Goal: Complete application form

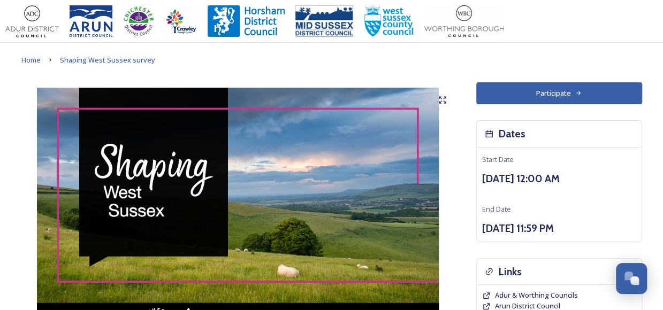
click at [583, 96] on button "Participate" at bounding box center [559, 93] width 166 height 22
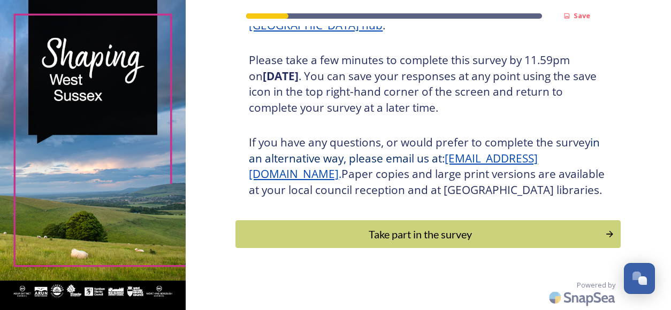
scroll to position [203, 0]
click at [482, 232] on div "Take part in the survey" at bounding box center [421, 234] width 362 height 16
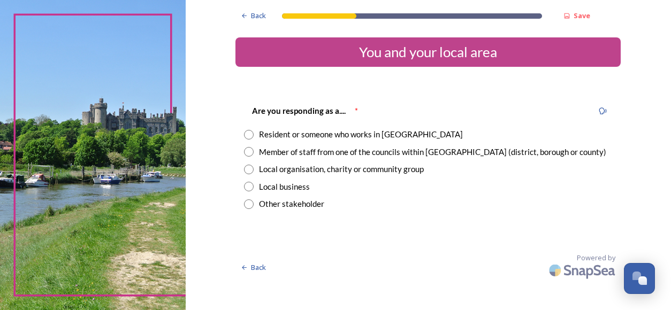
click at [248, 207] on input "radio" at bounding box center [249, 204] width 10 height 10
radio input "true"
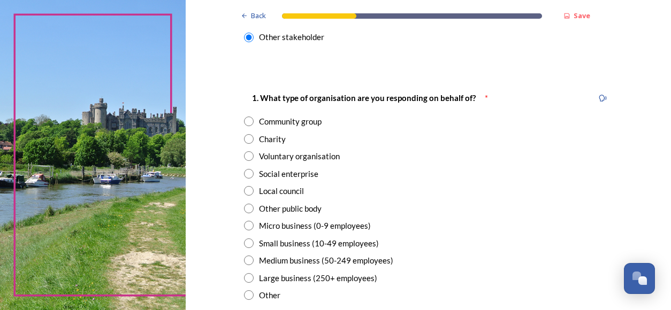
scroll to position [173, 0]
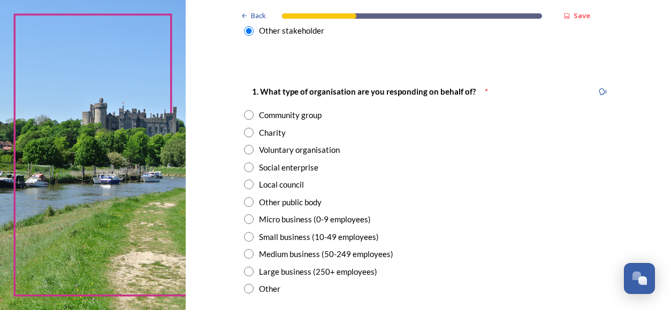
click at [245, 205] on input "radio" at bounding box center [249, 202] width 10 height 10
radio input "true"
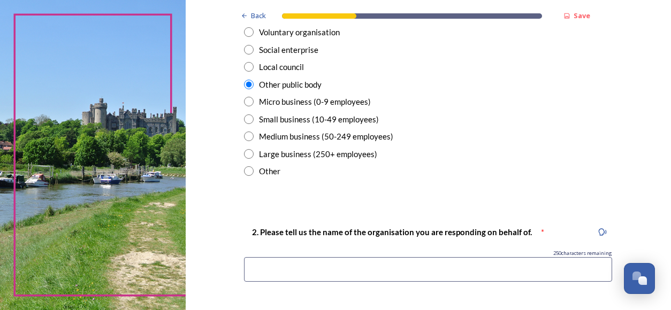
scroll to position [301, 0]
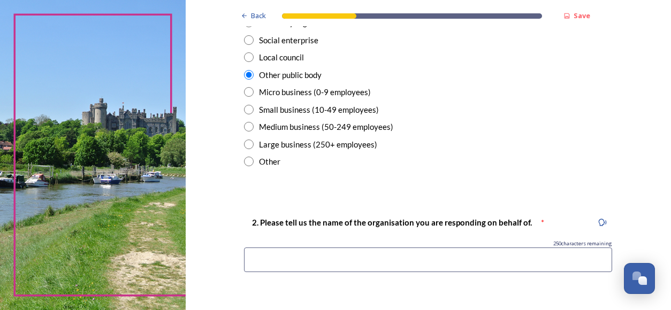
click at [416, 258] on input at bounding box center [428, 260] width 368 height 25
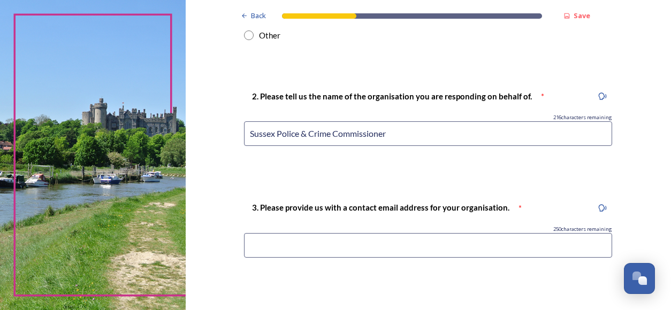
scroll to position [431, 0]
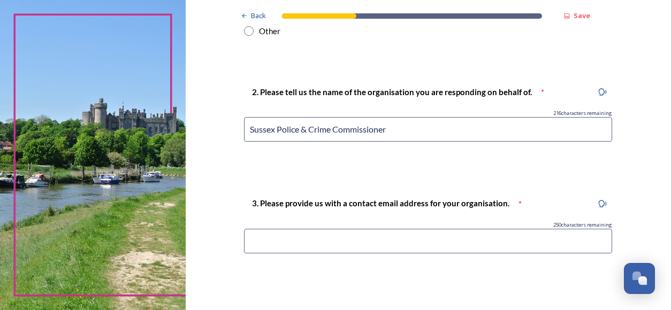
type input "Sussex Police & Crime Commissioner"
click at [438, 241] on input at bounding box center [428, 241] width 368 height 25
drag, startPoint x: 375, startPoint y: 232, endPoint x: 178, endPoint y: 222, distance: 198.1
click at [178, 222] on div "Back Save You and your local area Are you responding as a.... * Resident or som…" at bounding box center [335, 155] width 671 height 310
click at [451, 257] on div "3. Please provide us with a contact email address for your organisation. * 225 …" at bounding box center [427, 228] width 385 height 85
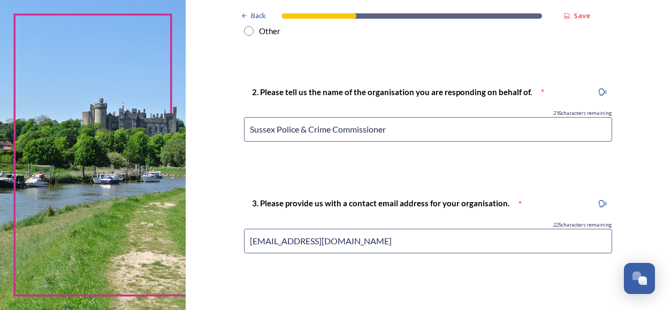
drag, startPoint x: 433, startPoint y: 235, endPoint x: 218, endPoint y: 239, distance: 215.6
click at [218, 239] on div "Back Save You and your local area Are you responding as a.... * Resident or som…" at bounding box center [428, 161] width 485 height 1184
type input "a"
type input "graham.kane@sussex-pcc.gov.uk"
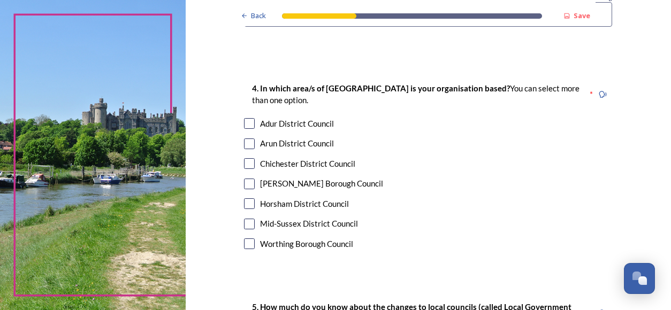
scroll to position [664, 0]
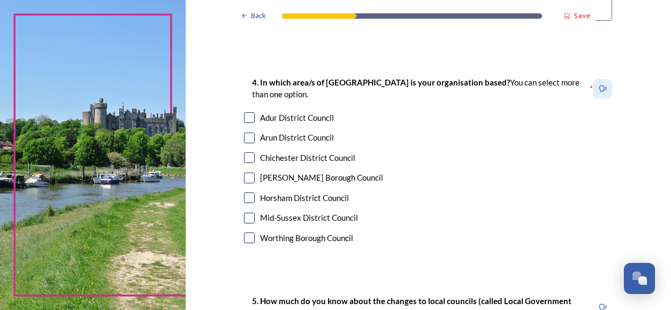
click at [598, 90] on icon at bounding box center [602, 89] width 8 height 8
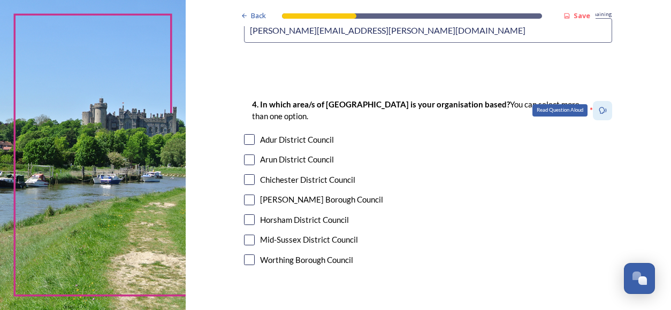
scroll to position [642, 0]
click at [572, 163] on div "Arun District Council" at bounding box center [428, 159] width 368 height 12
checkbox input "true"
click at [598, 108] on icon at bounding box center [602, 110] width 8 height 8
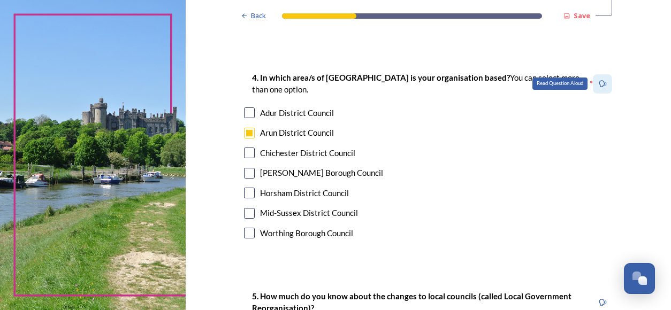
scroll to position [671, 0]
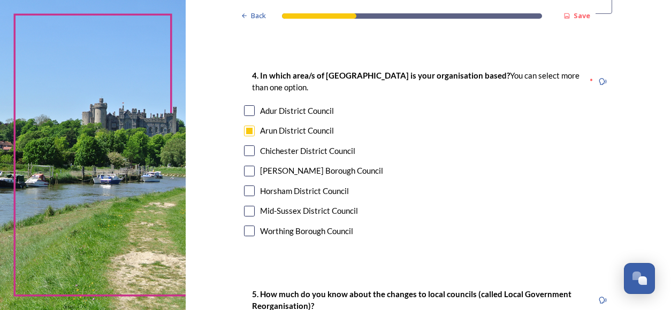
click at [396, 170] on div "[PERSON_NAME] Borough Council" at bounding box center [428, 171] width 368 height 12
checkbox input "true"
click at [248, 128] on input "checkbox" at bounding box center [249, 131] width 11 height 11
checkbox input "false"
click at [244, 173] on input "checkbox" at bounding box center [249, 171] width 11 height 11
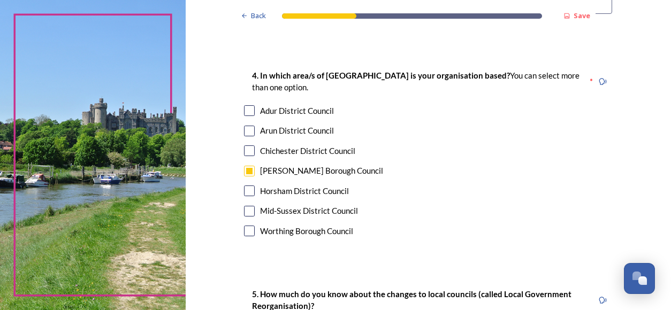
checkbox input "false"
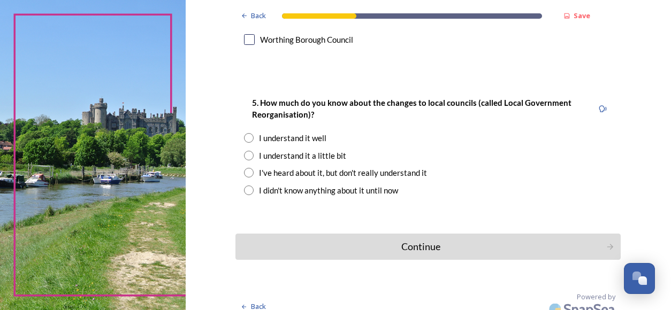
scroll to position [863, 0]
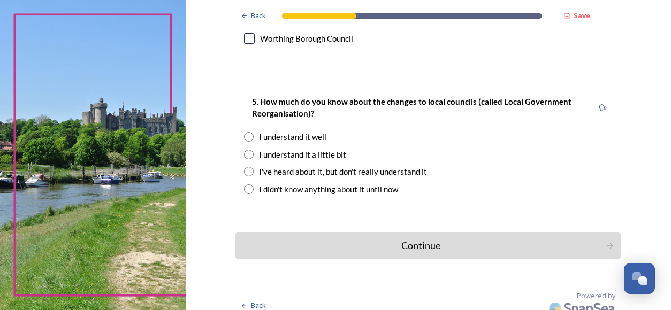
click at [247, 139] on input "radio" at bounding box center [249, 137] width 10 height 10
radio input "true"
click at [437, 245] on div "Continue" at bounding box center [421, 246] width 362 height 14
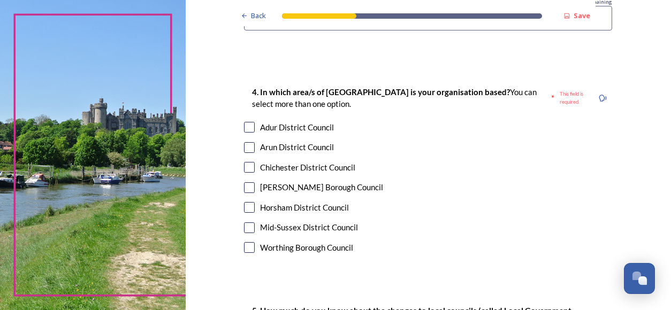
scroll to position [654, 0]
click at [245, 130] on input "checkbox" at bounding box center [249, 127] width 11 height 11
checkbox input "true"
click at [246, 143] on input "checkbox" at bounding box center [249, 148] width 11 height 11
checkbox input "true"
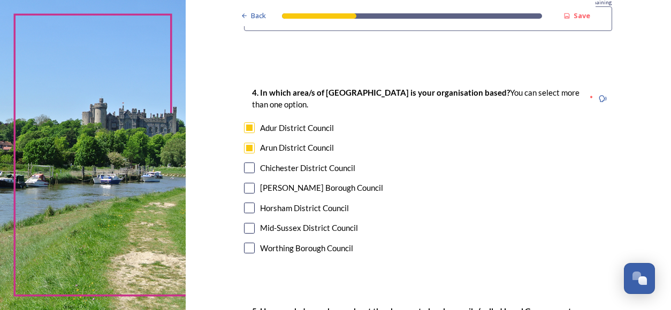
click at [246, 166] on input "checkbox" at bounding box center [249, 168] width 11 height 11
checkbox input "true"
click at [244, 184] on input "checkbox" at bounding box center [249, 188] width 11 height 11
checkbox input "true"
click at [244, 202] on div "Horsham District Council" at bounding box center [428, 208] width 368 height 12
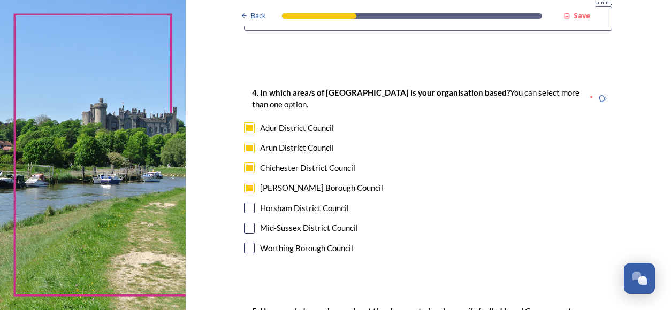
checkbox input "true"
click at [244, 226] on input "checkbox" at bounding box center [249, 228] width 11 height 11
checkbox input "true"
click at [246, 244] on input "checkbox" at bounding box center [249, 248] width 11 height 11
checkbox input "true"
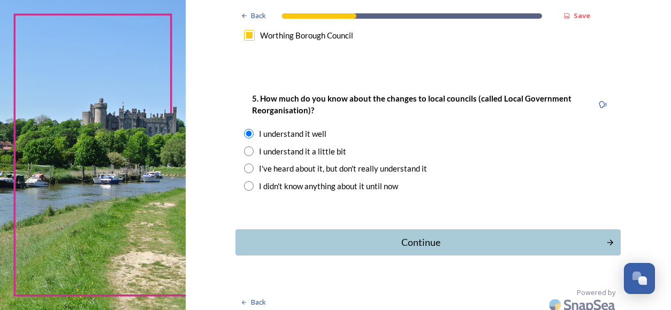
scroll to position [873, 0]
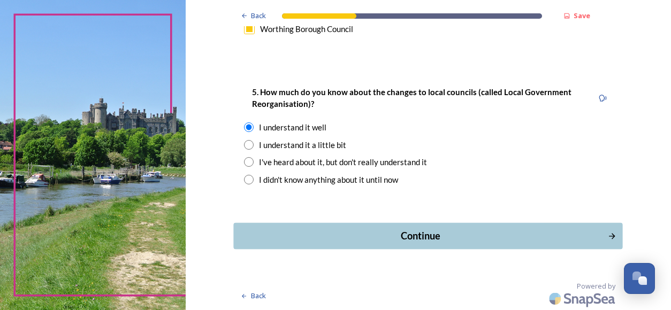
click at [470, 237] on div "Continue" at bounding box center [421, 236] width 362 height 14
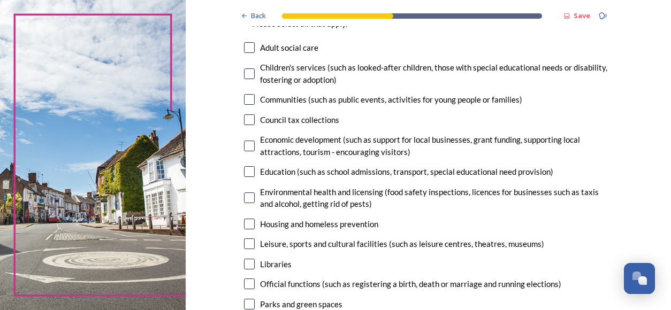
scroll to position [0, 0]
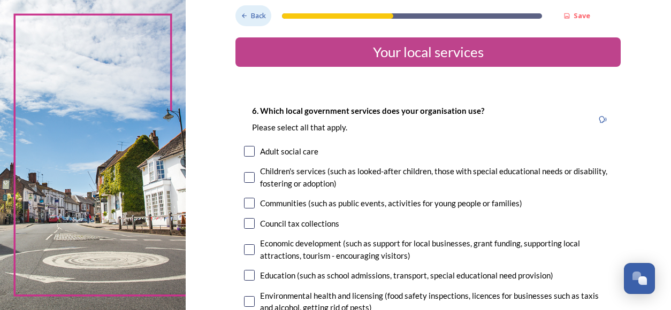
click at [246, 15] on div "Back" at bounding box center [253, 15] width 36 height 21
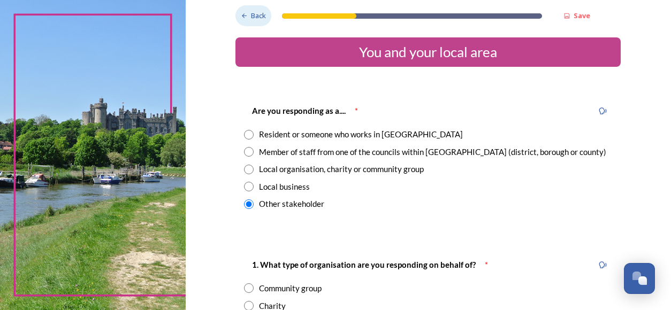
click at [246, 15] on div "Back" at bounding box center [253, 15] width 36 height 21
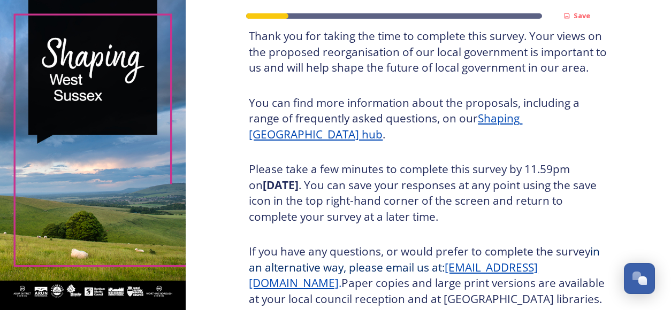
scroll to position [203, 0]
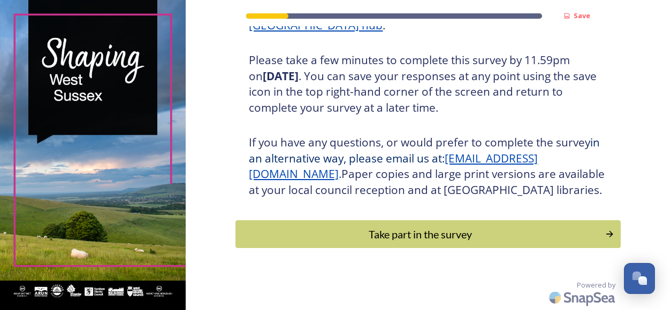
click at [387, 159] on u "LGRquestions@horsham.gov.uk" at bounding box center [393, 166] width 289 height 31
click at [514, 229] on div "Take part in the survey" at bounding box center [421, 234] width 362 height 16
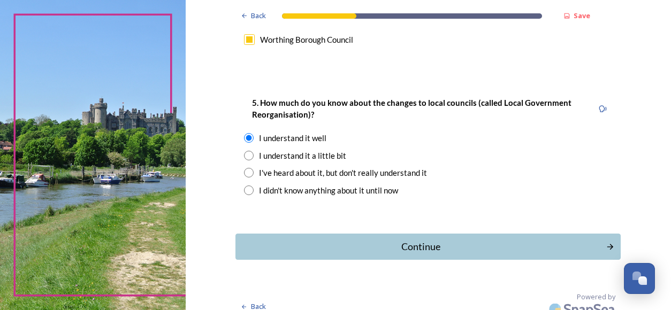
scroll to position [873, 0]
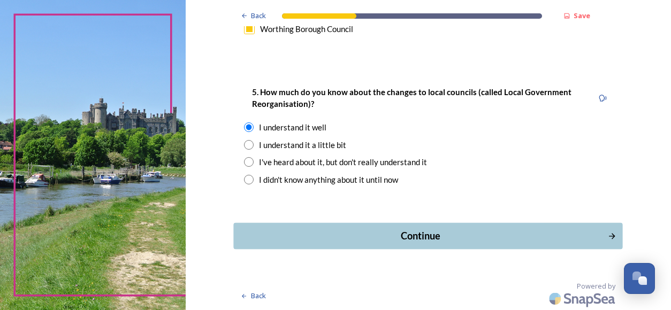
click at [491, 229] on div "Continue" at bounding box center [421, 236] width 362 height 14
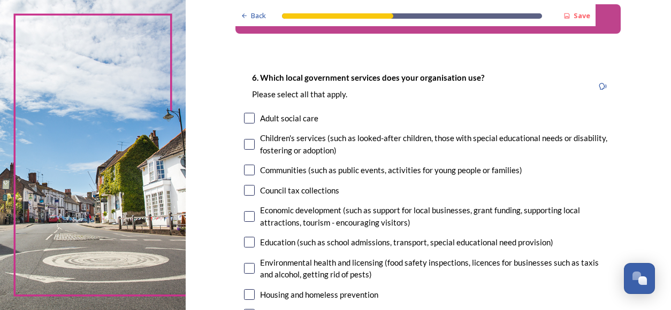
scroll to position [47, 0]
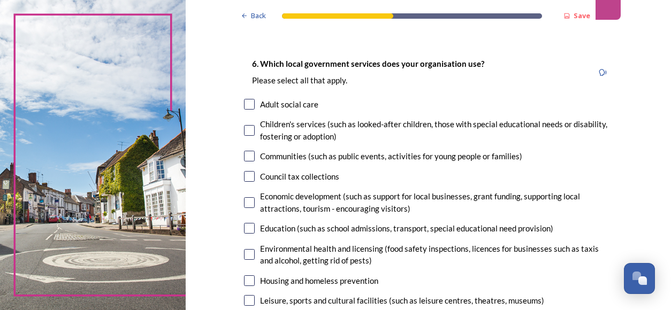
click at [245, 176] on input "checkbox" at bounding box center [249, 176] width 11 height 11
checkbox input "true"
click at [246, 155] on input "checkbox" at bounding box center [249, 156] width 11 height 11
checkbox input "true"
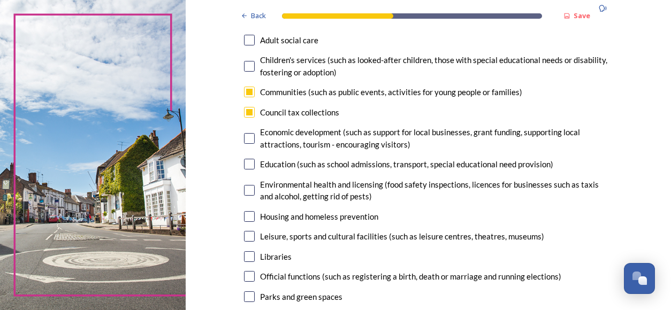
scroll to position [113, 0]
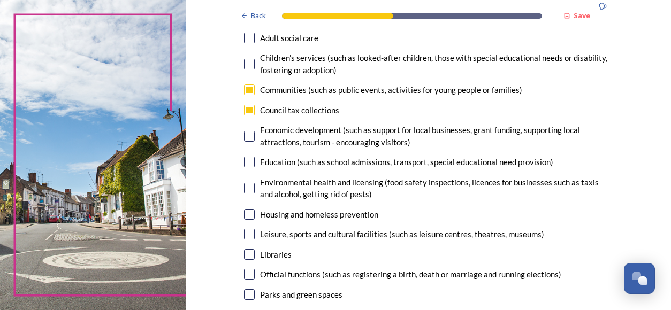
click at [247, 34] on input "checkbox" at bounding box center [249, 38] width 11 height 11
checkbox input "true"
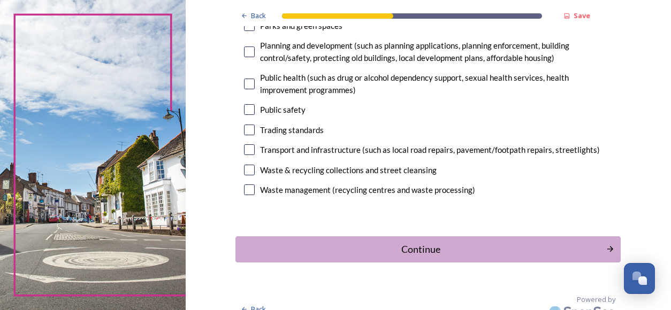
scroll to position [396, 0]
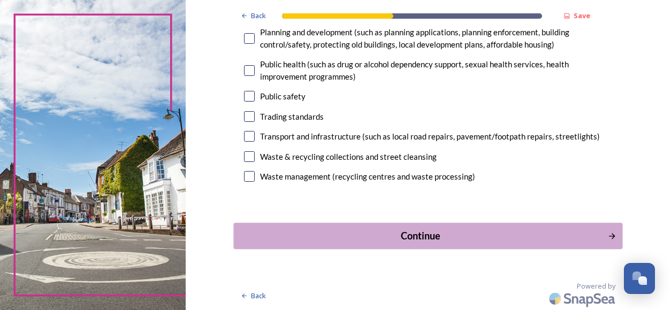
click at [308, 235] on div "Continue" at bounding box center [421, 235] width 362 height 14
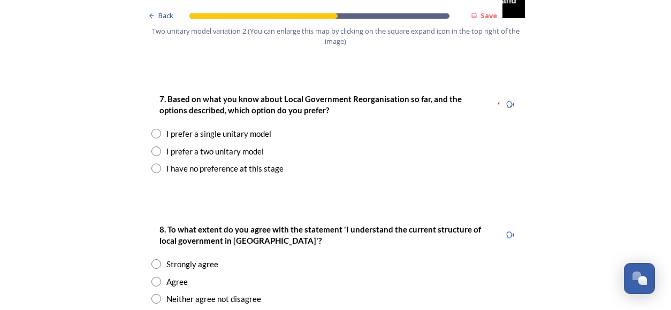
scroll to position [1408, 0]
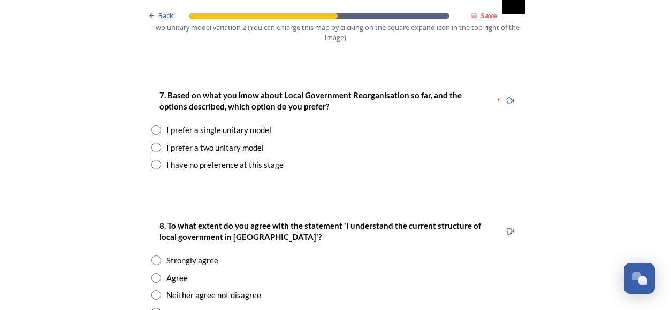
click at [242, 124] on div "I prefer a single unitary model" at bounding box center [218, 130] width 105 height 12
radio input "true"
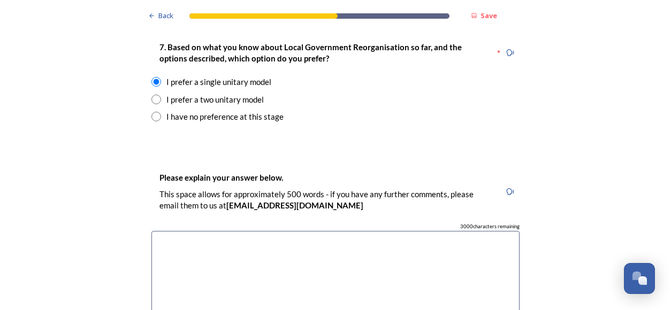
scroll to position [1456, 0]
click at [293, 231] on textarea at bounding box center [335, 291] width 368 height 120
paste textarea "– Single Unitary Authority would be the easiest from a partnership perspective …"
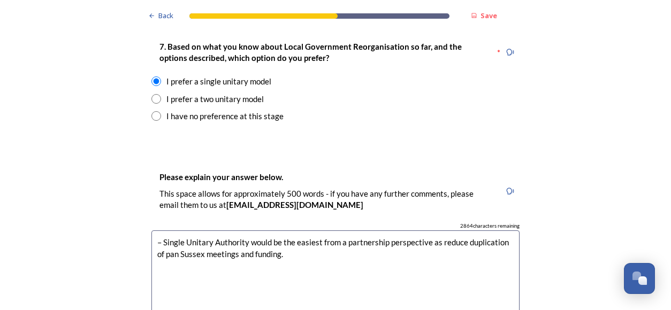
click at [160, 231] on textarea "– Single Unitary Authority would be the easiest from a partnership perspective …" at bounding box center [335, 291] width 368 height 120
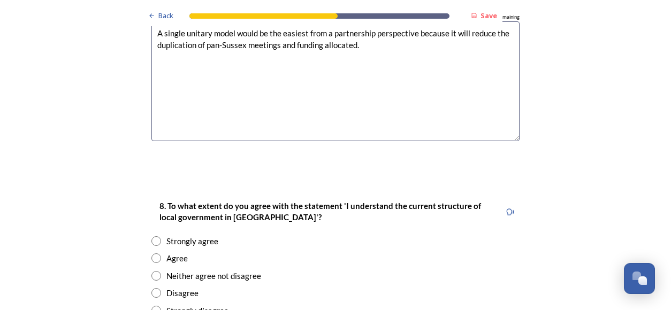
scroll to position [1696, 0]
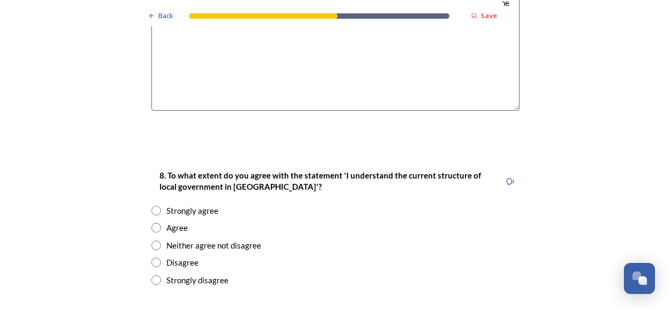
type textarea "A single unitary model would be the easiest from a partnership perspective beca…"
click at [152, 206] on input "radio" at bounding box center [156, 211] width 10 height 10
radio input "true"
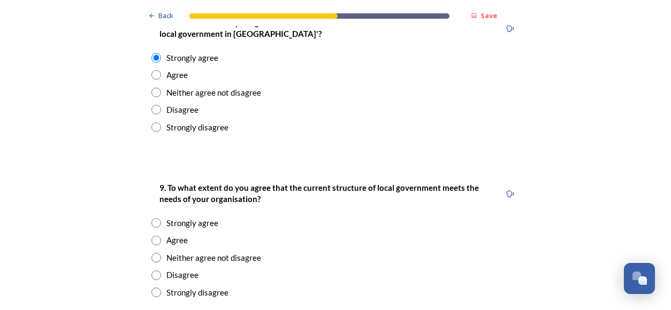
scroll to position [1864, 0]
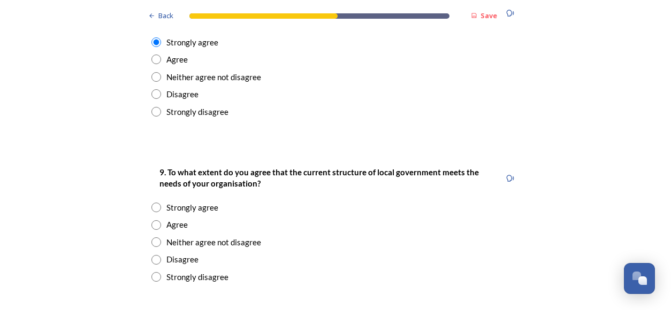
click at [203, 202] on div "Strongly agree" at bounding box center [192, 208] width 52 height 12
radio input "true"
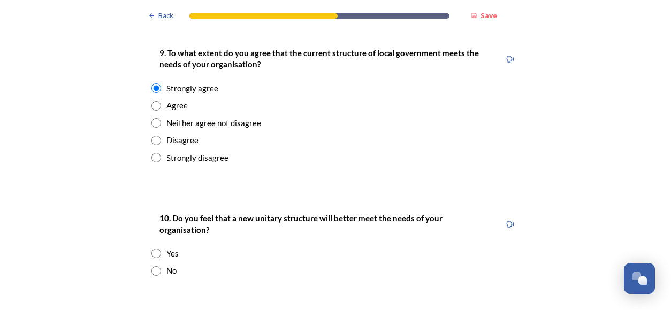
scroll to position [1986, 0]
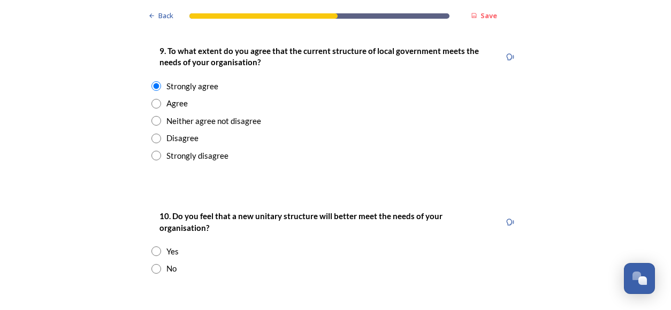
click at [151, 247] on input "radio" at bounding box center [156, 252] width 10 height 10
radio input "true"
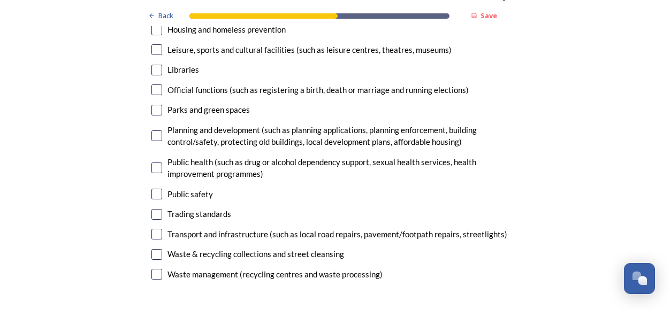
scroll to position [3188, 0]
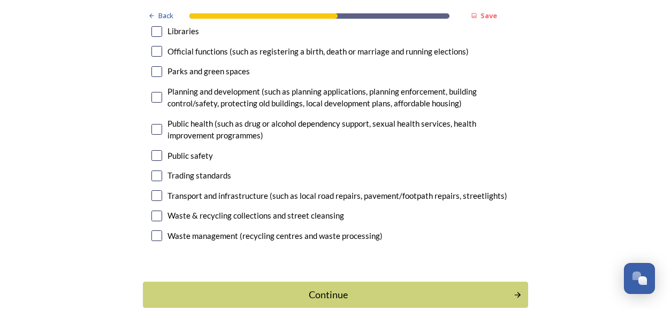
scroll to position [3175, 0]
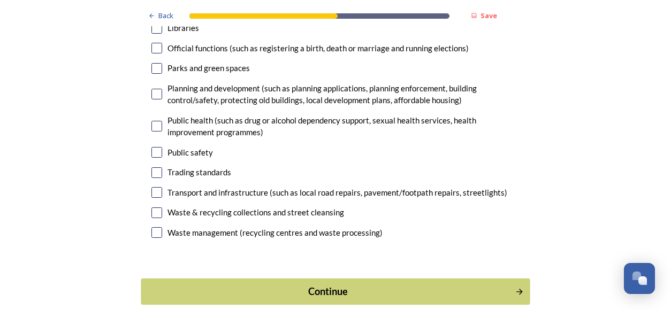
click at [414, 285] on div "Continue" at bounding box center [328, 292] width 362 height 14
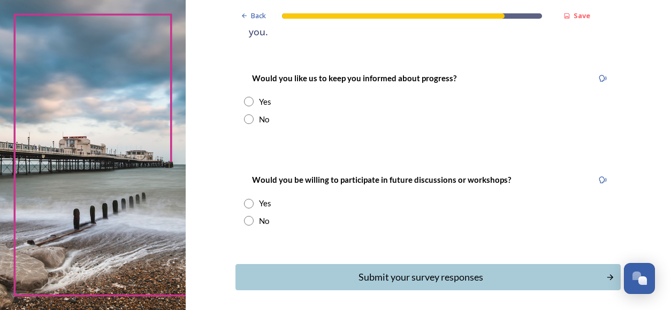
scroll to position [140, 0]
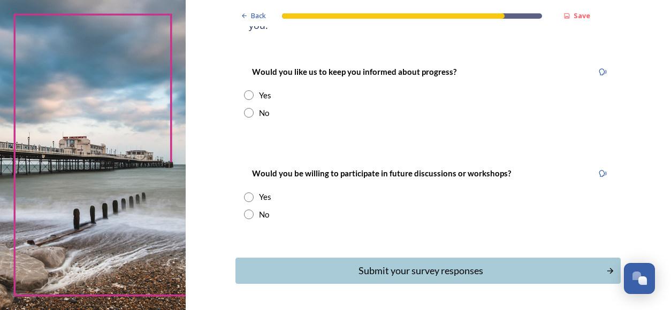
click at [245, 90] on input "radio" at bounding box center [249, 95] width 10 height 10
radio input "true"
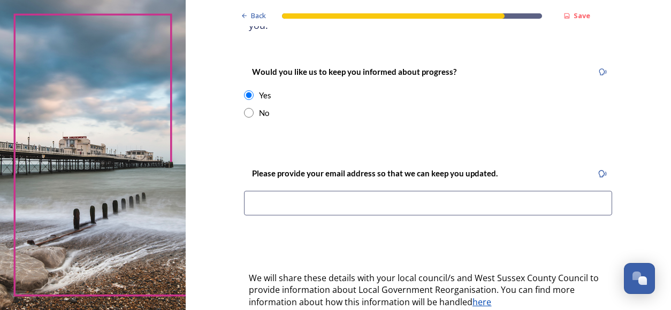
click at [325, 197] on input at bounding box center [428, 203] width 368 height 25
type input "graham.kane@sussex-pcc.gov.uk"
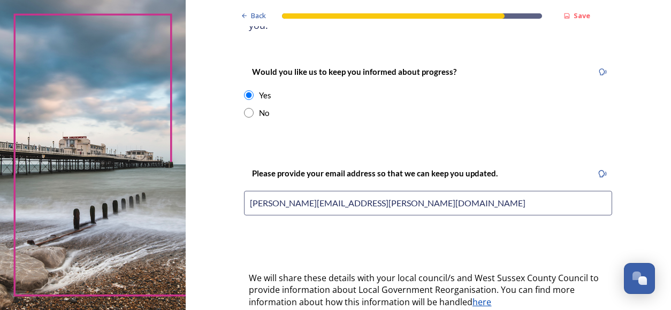
click at [359, 215] on div "Please provide your email address so that we can keep you updated. graham.kane@…" at bounding box center [427, 194] width 385 height 77
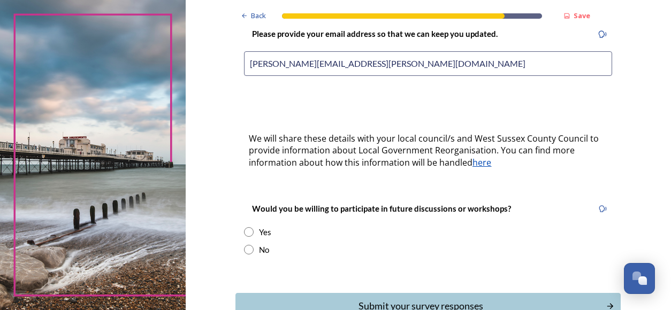
scroll to position [291, 0]
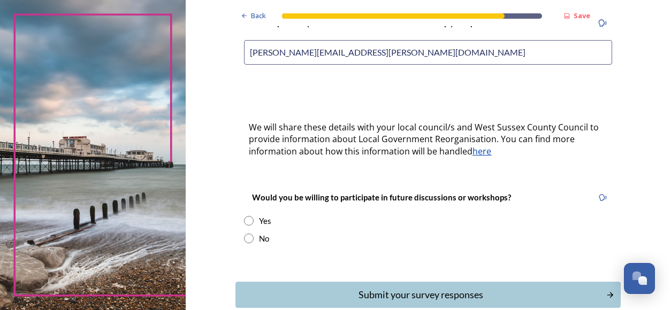
click at [245, 215] on div "Yes" at bounding box center [428, 221] width 368 height 12
radio input "true"
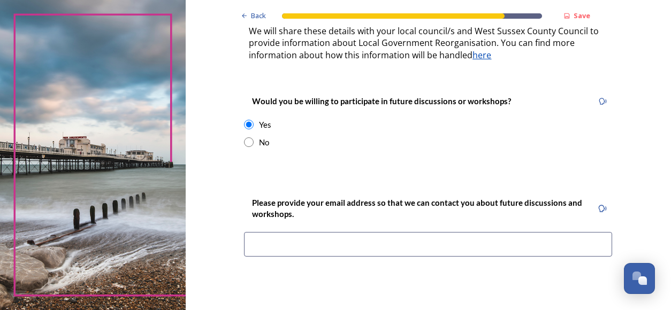
scroll to position [389, 0]
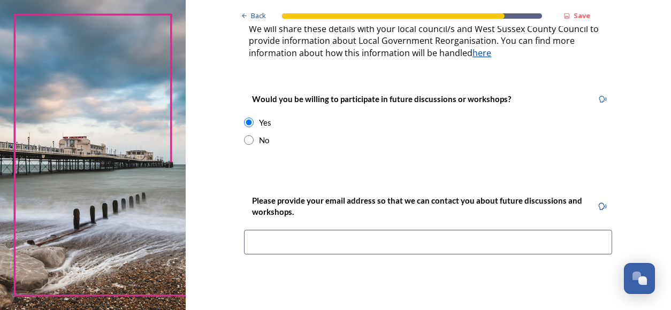
click at [370, 230] on input at bounding box center [428, 242] width 368 height 25
type input "graham.kane@sussex-pcc.gov.uk"
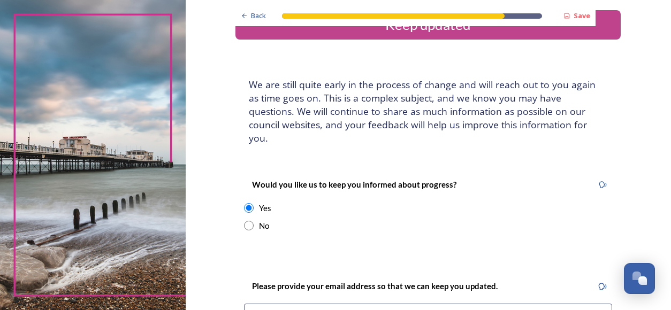
scroll to position [0, 0]
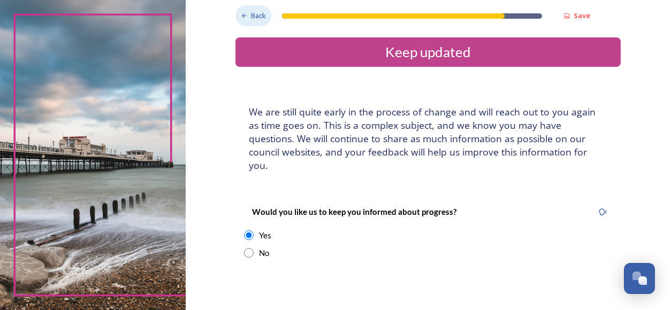
click at [256, 19] on span "Back" at bounding box center [258, 16] width 15 height 10
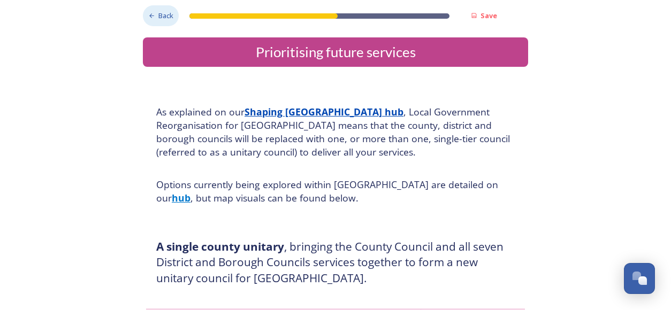
click at [162, 16] on span "Back" at bounding box center [165, 16] width 15 height 10
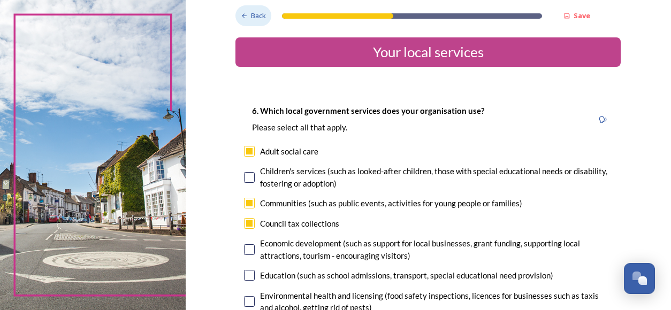
click at [251, 14] on span "Back" at bounding box center [258, 16] width 15 height 10
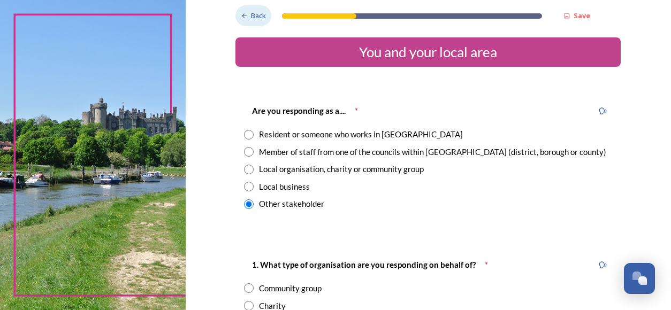
click at [251, 14] on span "Back" at bounding box center [258, 16] width 15 height 10
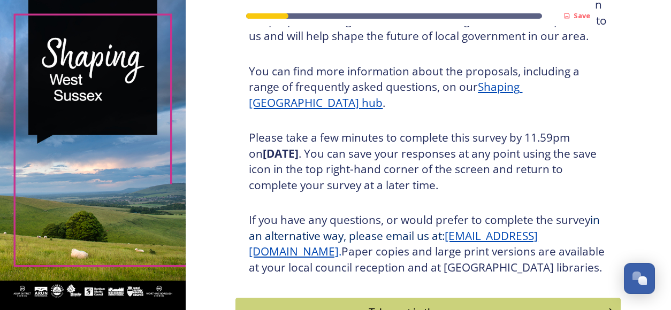
scroll to position [203, 0]
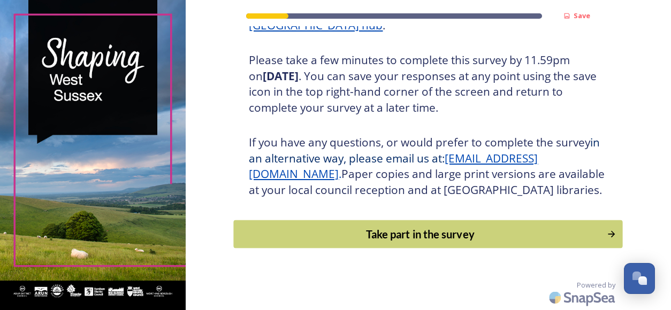
click at [606, 235] on icon "Continue" at bounding box center [611, 234] width 10 height 11
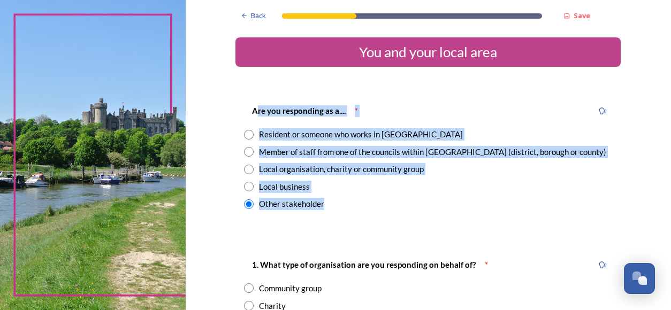
drag, startPoint x: 251, startPoint y: 110, endPoint x: 336, endPoint y: 205, distance: 127.2
click at [336, 205] on div "Are you responding as a.... * Resident or someone who works in West Sussex Memb…" at bounding box center [427, 157] width 385 height 127
click at [332, 207] on div "Other stakeholder" at bounding box center [428, 204] width 368 height 12
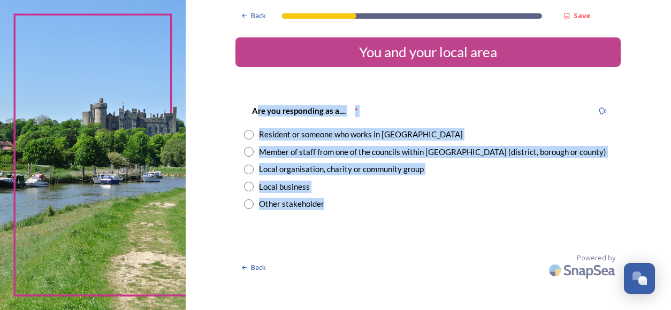
click at [331, 206] on div "Other stakeholder" at bounding box center [428, 204] width 368 height 12
radio input "true"
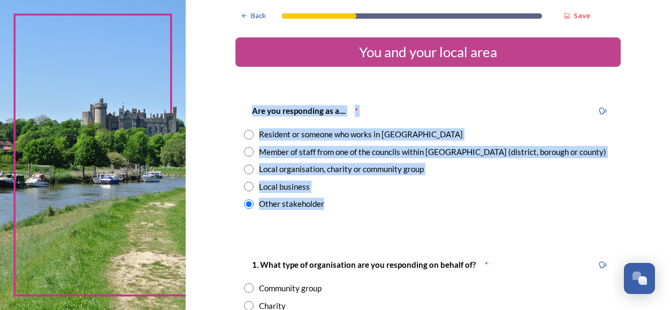
drag, startPoint x: 390, startPoint y: 215, endPoint x: 232, endPoint y: 114, distance: 187.4
click at [235, 114] on div "Are you responding as a.... * Resident or someone who works in West Sussex Memb…" at bounding box center [427, 157] width 385 height 127
copy div "Are you responding as a.... * Resident or someone who works in West Sussex Memb…"
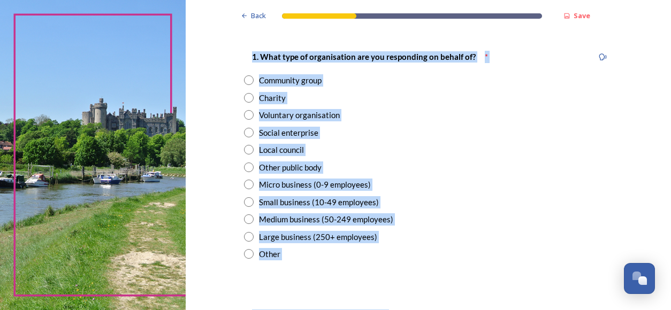
scroll to position [235, 0]
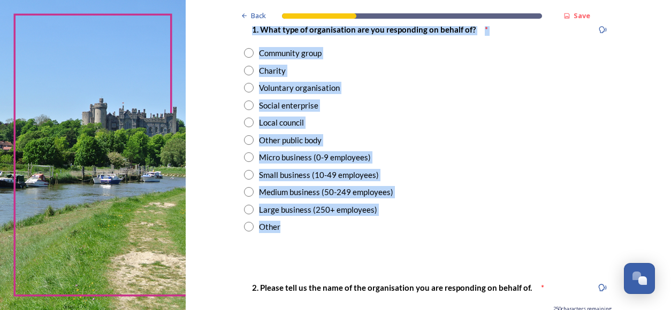
drag, startPoint x: 249, startPoint y: 264, endPoint x: 390, endPoint y: 233, distance: 145.0
click at [390, 233] on div "1. What type of organisation are you responding on behalf of? * Community group…" at bounding box center [427, 128] width 385 height 232
copy div "1. What type of organisation are you responding on behalf of? * Community group…"
click at [247, 230] on input "radio" at bounding box center [249, 227] width 10 height 10
radio input "true"
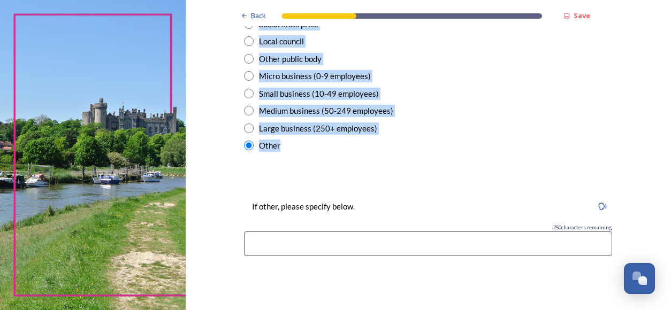
scroll to position [314, 0]
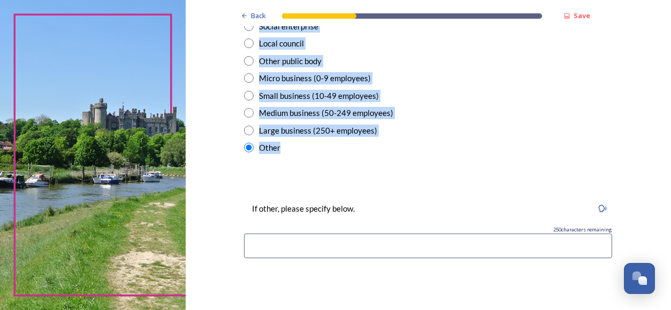
click at [429, 90] on div "Small business (10-49 employees)" at bounding box center [428, 96] width 368 height 12
radio input "true"
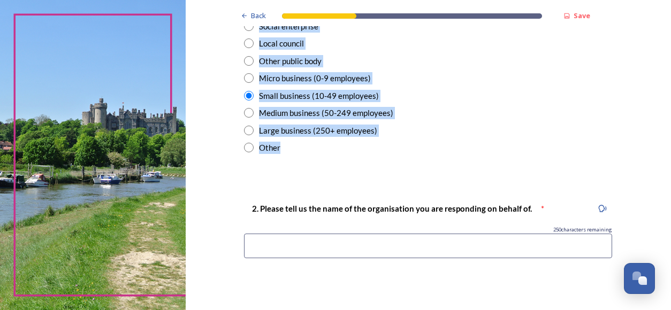
click at [248, 60] on input "radio" at bounding box center [249, 61] width 10 height 10
click at [478, 149] on div "Other" at bounding box center [428, 148] width 368 height 12
radio input "false"
radio input "true"
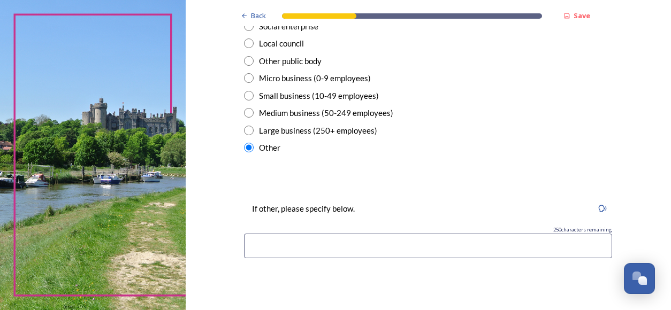
click at [248, 62] on input "radio" at bounding box center [249, 61] width 10 height 10
radio input "true"
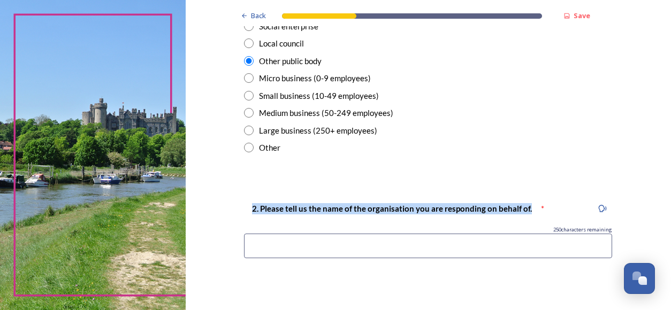
drag, startPoint x: 531, startPoint y: 211, endPoint x: 220, endPoint y: 209, distance: 310.7
click at [220, 209] on div "Back Save You and your local area Are you responding as a.... * Resident or som…" at bounding box center [428, 278] width 485 height 1184
copy strong "2. Please tell us the name of the organisation you are responding on behalf of."
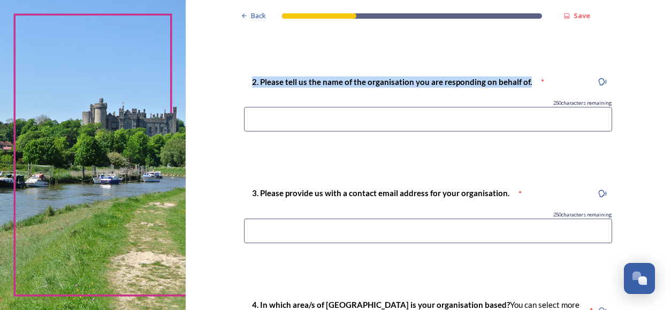
scroll to position [456, 0]
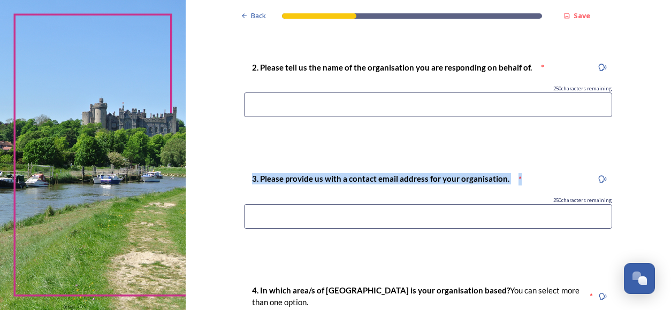
drag, startPoint x: 513, startPoint y: 178, endPoint x: 220, endPoint y: 178, distance: 293.1
click at [220, 178] on div "Back Save You and your local area Are you responding as a.... * Resident or som…" at bounding box center [428, 136] width 485 height 1184
copy div "3. Please provide us with a contact email address for your organisation. *"
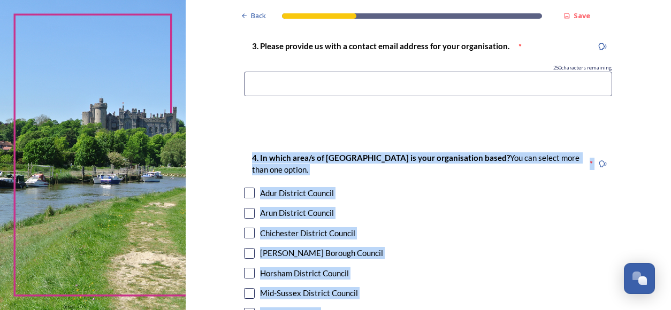
scroll to position [624, 0]
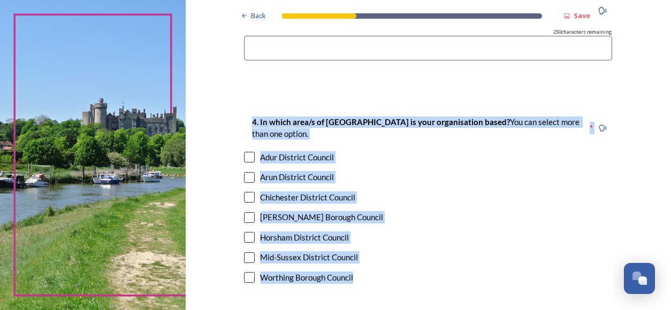
drag, startPoint x: 247, startPoint y: 290, endPoint x: 373, endPoint y: 283, distance: 126.9
click at [373, 283] on div "4. In which area/s of West Sussex is your organisation based? You can select mo…" at bounding box center [427, 201] width 385 height 192
copy div "4. In which area/s of West Sussex is your organisation based? You can select mo…"
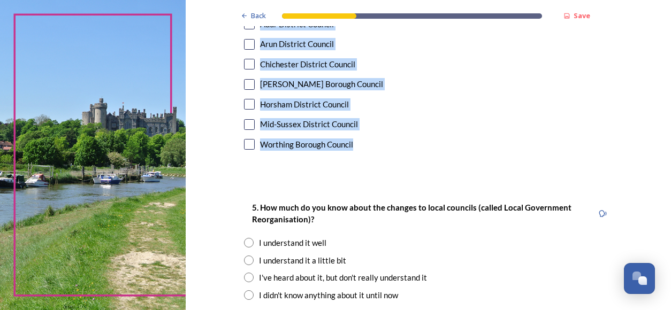
scroll to position [782, 0]
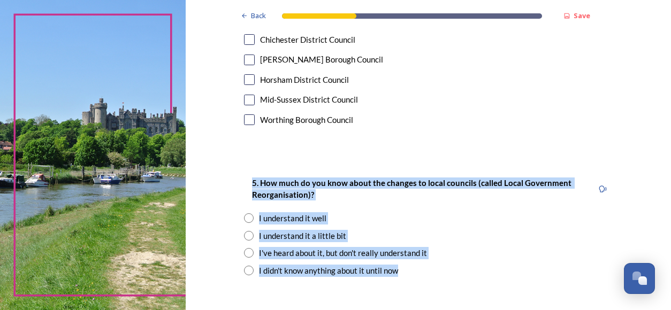
drag, startPoint x: 388, startPoint y: 266, endPoint x: 215, endPoint y: 186, distance: 190.7
copy div "5. How much do you know about the changes to local councils (called Local Gover…"
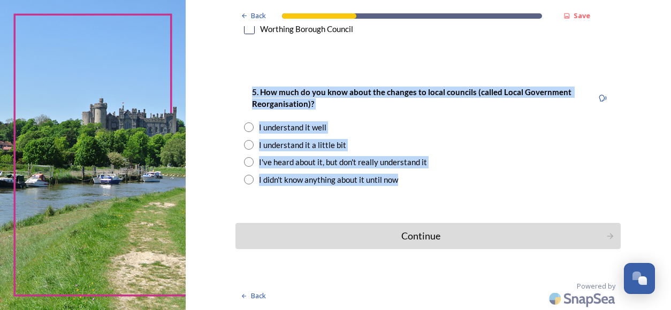
click at [511, 231] on div "Continue" at bounding box center [420, 236] width 359 height 14
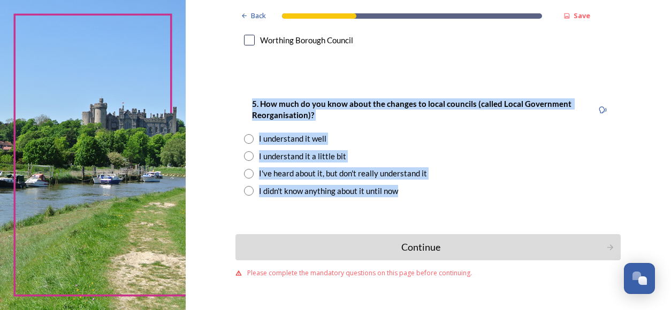
click at [244, 134] on input "radio" at bounding box center [249, 139] width 10 height 10
radio input "true"
click at [463, 240] on div "Continue" at bounding box center [421, 247] width 362 height 14
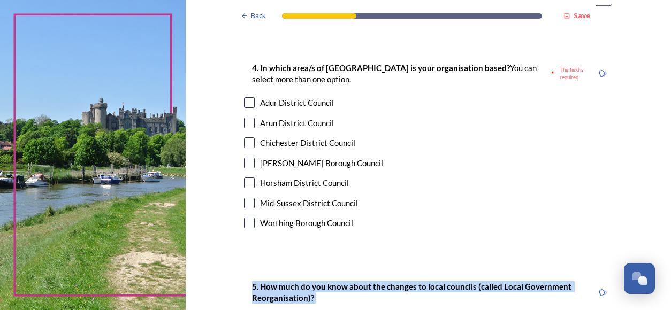
scroll to position [689, 0]
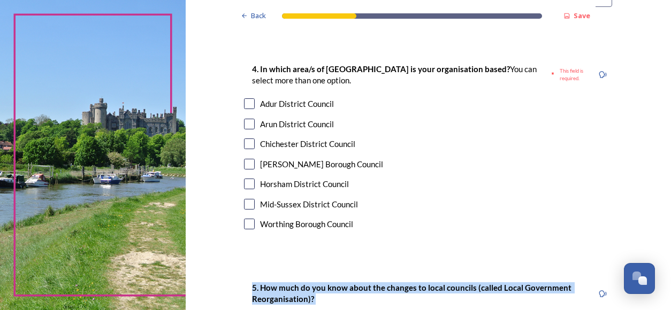
click at [247, 98] on input "checkbox" at bounding box center [249, 103] width 11 height 11
checkbox input "true"
click at [249, 119] on input "checkbox" at bounding box center [249, 124] width 11 height 11
checkbox input "true"
click at [248, 139] on input "checkbox" at bounding box center [249, 144] width 11 height 11
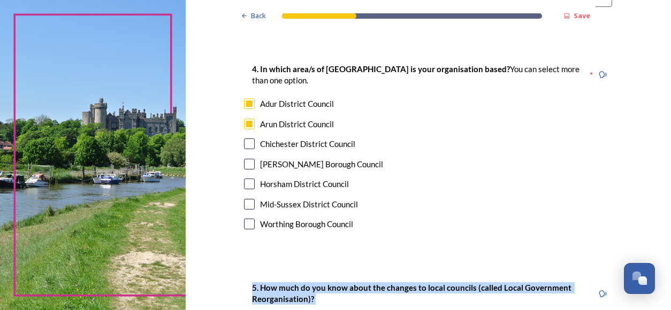
checkbox input "true"
click at [248, 159] on input "checkbox" at bounding box center [249, 164] width 11 height 11
checkbox input "true"
click at [245, 179] on input "checkbox" at bounding box center [249, 184] width 11 height 11
checkbox input "true"
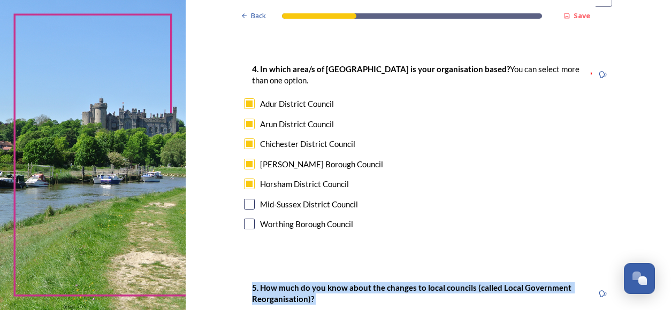
click at [249, 199] on input "checkbox" at bounding box center [249, 204] width 11 height 11
checkbox input "true"
click at [248, 219] on input "checkbox" at bounding box center [249, 224] width 11 height 11
checkbox input "true"
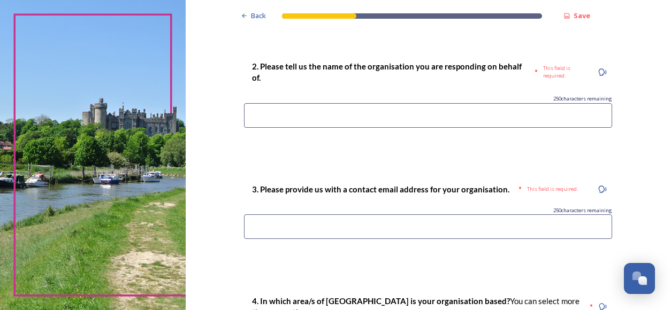
scroll to position [449, 0]
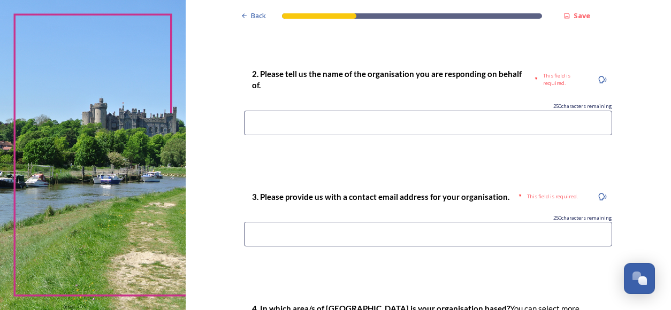
click at [380, 222] on input at bounding box center [428, 234] width 368 height 25
type input "a"
drag, startPoint x: 385, startPoint y: 225, endPoint x: 174, endPoint y: 202, distance: 212.0
click at [174, 202] on div "Back Save You and your local area Are you responding as a.... * Resident or som…" at bounding box center [335, 155] width 671 height 310
type input "graham.kane@sussex-pcc.gov.uk"
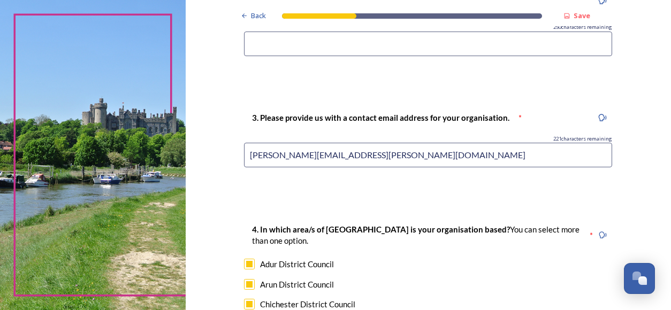
scroll to position [500, 0]
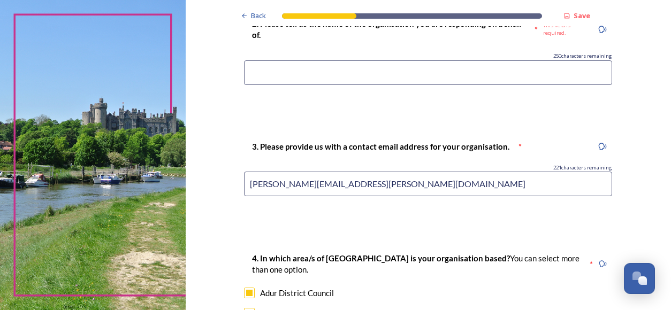
click at [298, 65] on input at bounding box center [428, 72] width 368 height 25
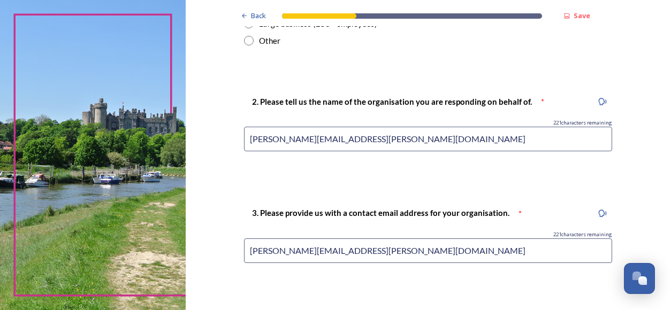
scroll to position [436, 0]
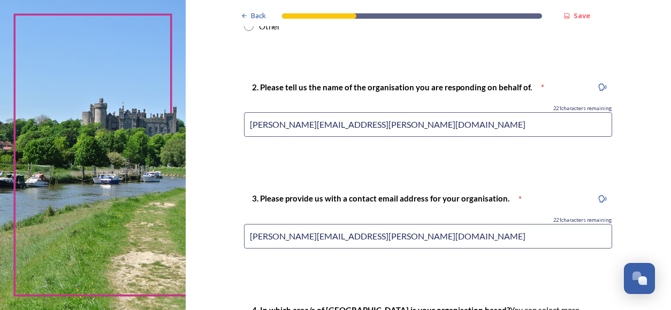
drag, startPoint x: 381, startPoint y: 120, endPoint x: 170, endPoint y: 108, distance: 211.6
click at [170, 108] on div "Back Save You and your local area Are you responding as a.... * Resident or som…" at bounding box center [335, 155] width 671 height 310
type input "Sussex Police & Crime Commissioner"
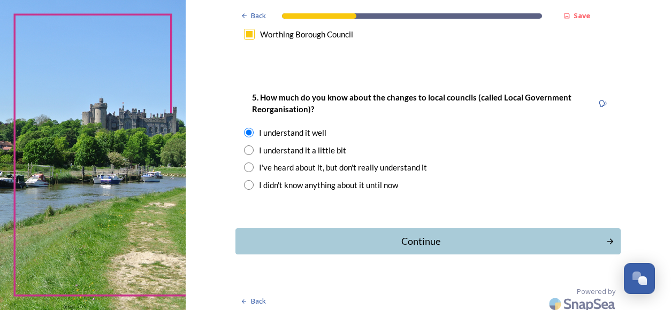
scroll to position [873, 0]
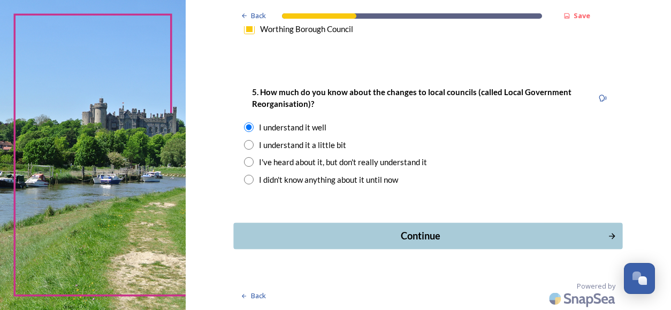
click at [501, 237] on div "Continue" at bounding box center [421, 236] width 362 height 14
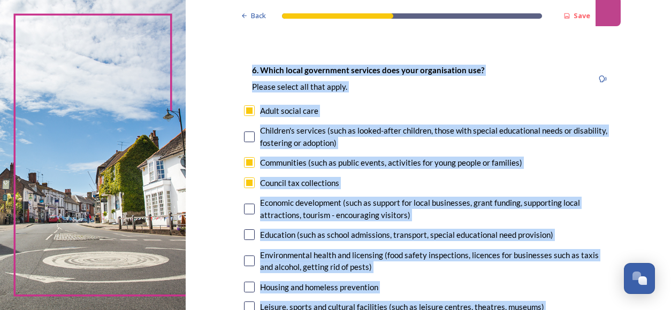
scroll to position [298, 0]
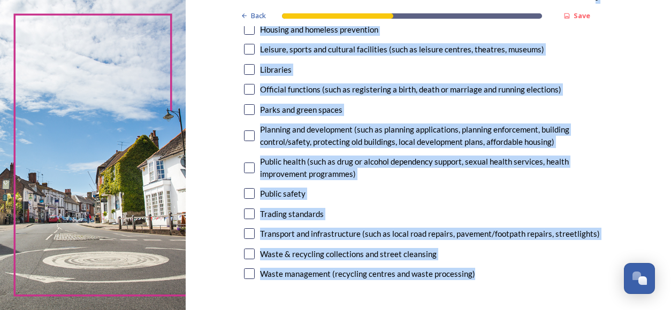
drag, startPoint x: 249, startPoint y: 68, endPoint x: 499, endPoint y: 271, distance: 321.7
click at [499, 271] on div "6. Which local government services does your organisation use? Please select al…" at bounding box center [427, 44] width 385 height 498
copy div "6. Which local government services does your organisation use? Please select al…"
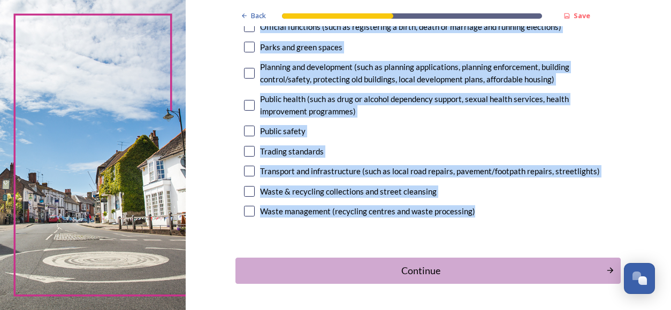
scroll to position [396, 0]
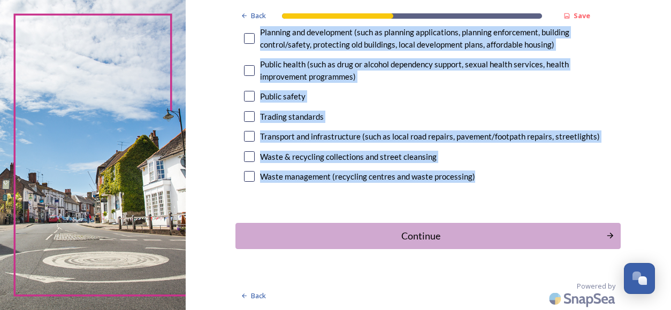
click at [503, 234] on div "Continue" at bounding box center [420, 236] width 359 height 14
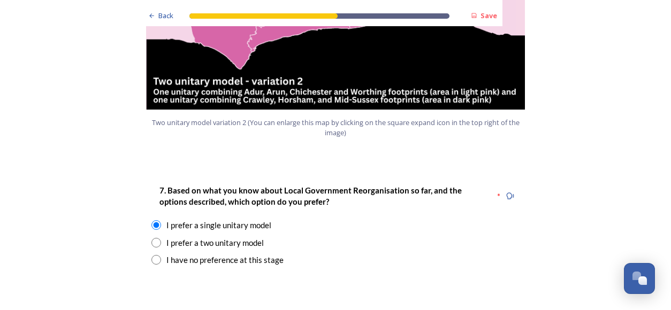
scroll to position [1315, 0]
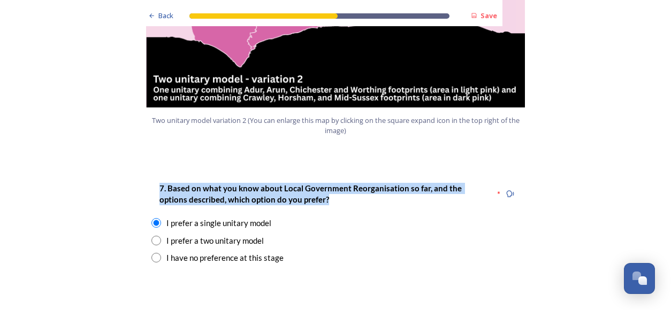
drag, startPoint x: 309, startPoint y: 166, endPoint x: 149, endPoint y: 158, distance: 160.7
click at [151, 176] on div "7. Based on what you know about Local Government Reorganisation so far, and the…" at bounding box center [323, 194] width 344 height 36
copy strong "7. Based on what you know about Local Government Reorganisation so far, and the…"
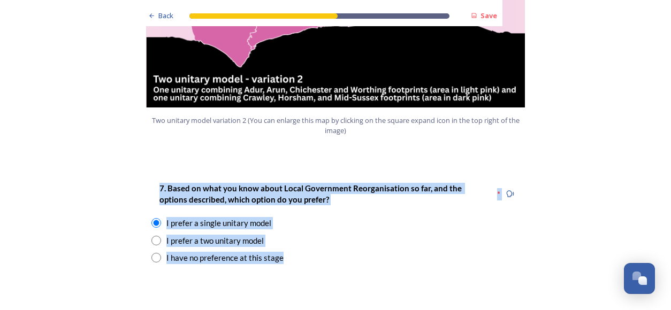
drag, startPoint x: 292, startPoint y: 228, endPoint x: 136, endPoint y: 156, distance: 171.8
copy div "7. Based on what you know about Local Government Reorganisation so far, and the…"
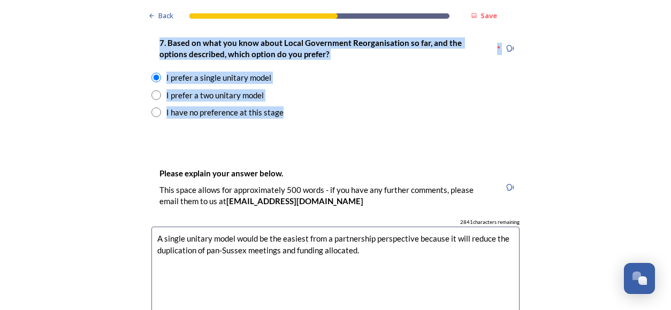
scroll to position [1462, 0]
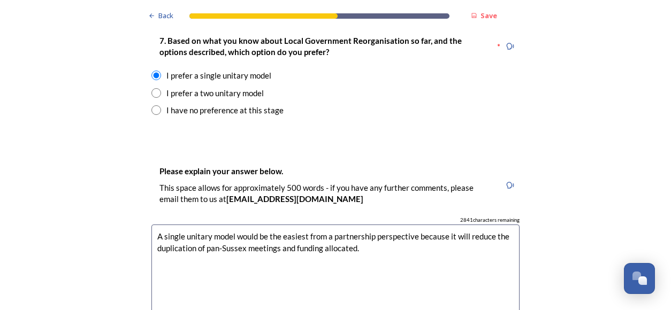
drag, startPoint x: 371, startPoint y: 213, endPoint x: 147, endPoint y: 133, distance: 238.5
click at [147, 154] on div "Please explain your answer below. This space allows for approximately 500 words…" at bounding box center [335, 259] width 385 height 211
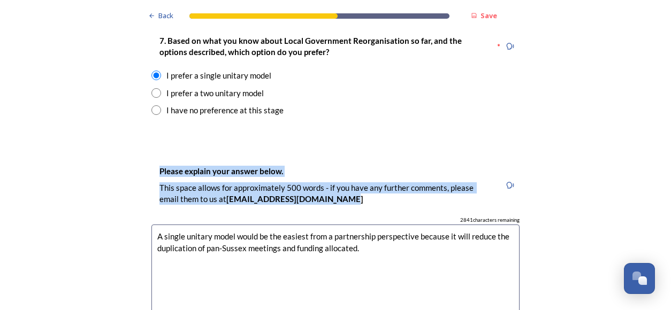
drag, startPoint x: 153, startPoint y: 139, endPoint x: 319, endPoint y: 168, distance: 168.5
click at [319, 168] on div "Please explain your answer below. This space allows for approximately 500 words…" at bounding box center [325, 185] width 349 height 52
copy div "Please explain your answer below. This space allows for approximately 500 words…"
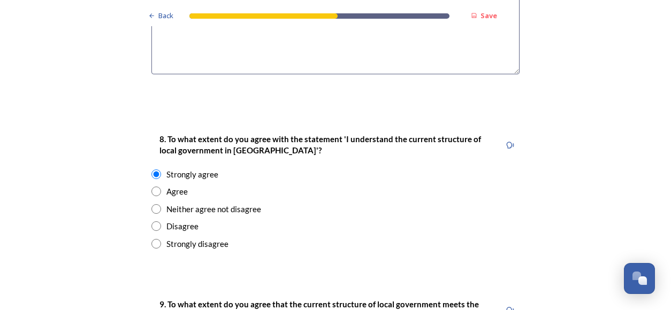
scroll to position [1733, 0]
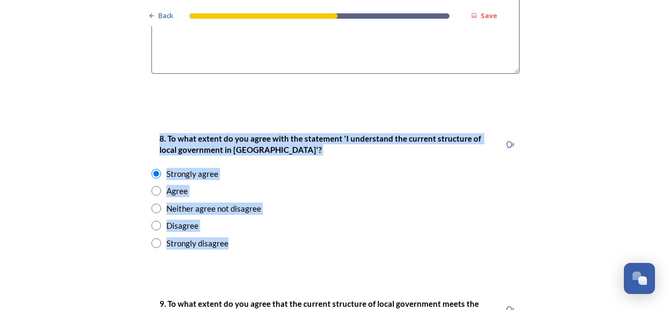
drag, startPoint x: 157, startPoint y: 105, endPoint x: 250, endPoint y: 204, distance: 136.2
click at [250, 204] on div "8. To what extent do you agree with the statement 'I understand the current str…" at bounding box center [335, 190] width 385 height 139
click at [135, 90] on div "Back Save Prioritising future services As explained on our Shaping West Sussex …" at bounding box center [335, 38] width 671 height 3542
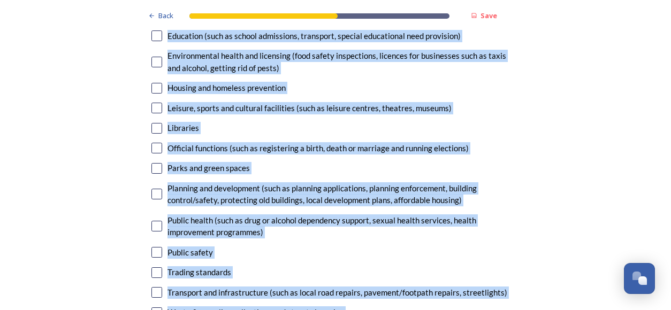
scroll to position [3188, 0]
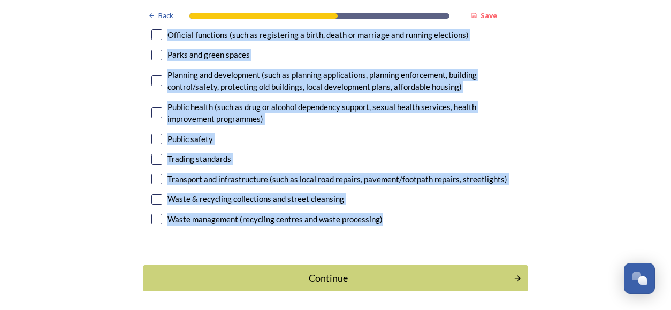
drag, startPoint x: 149, startPoint y: 103, endPoint x: 402, endPoint y: 179, distance: 264.6
click at [374, 271] on div "Continue" at bounding box center [328, 278] width 362 height 14
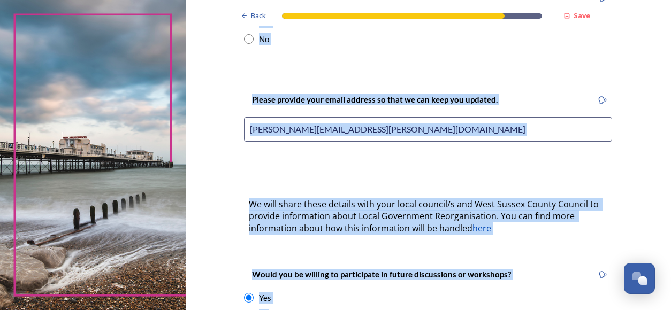
scroll to position [243, 0]
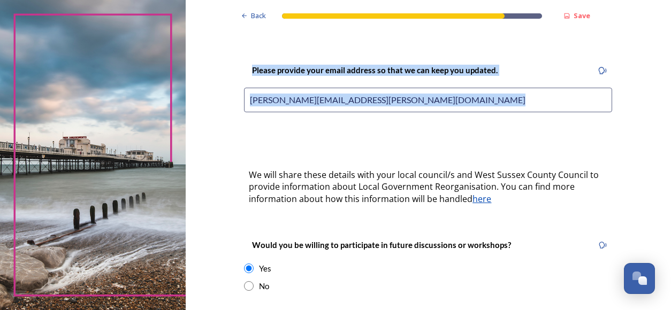
drag, startPoint x: 250, startPoint y: 196, endPoint x: 464, endPoint y: 108, distance: 231.2
click at [464, 108] on div "Back Save Keep updated We are still quite early in the process of change and wi…" at bounding box center [427, 180] width 385 height 847
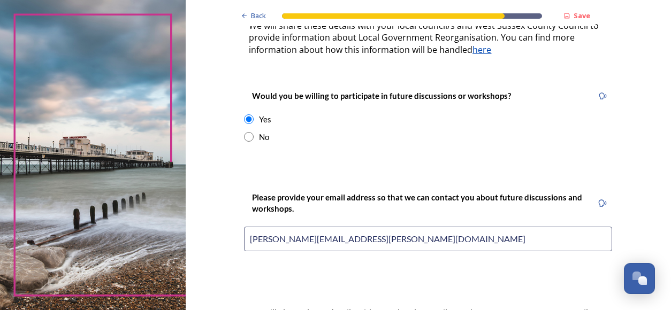
scroll to position [393, 0]
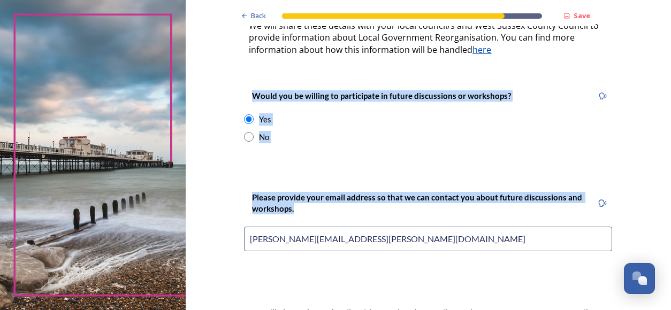
drag, startPoint x: 248, startPoint y: 81, endPoint x: 404, endPoint y: 220, distance: 209.1
click at [404, 220] on div "Back Save Keep updated We are still quite early in the process of change and wi…" at bounding box center [427, 30] width 385 height 847
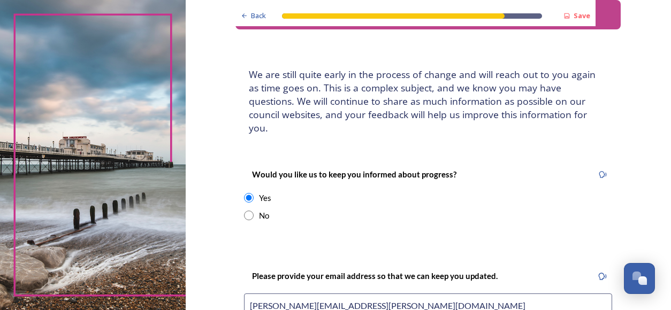
scroll to position [0, 0]
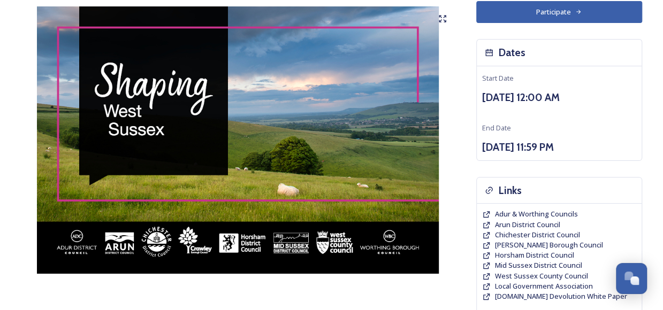
scroll to position [82, 0]
